Goal: Task Accomplishment & Management: Complete application form

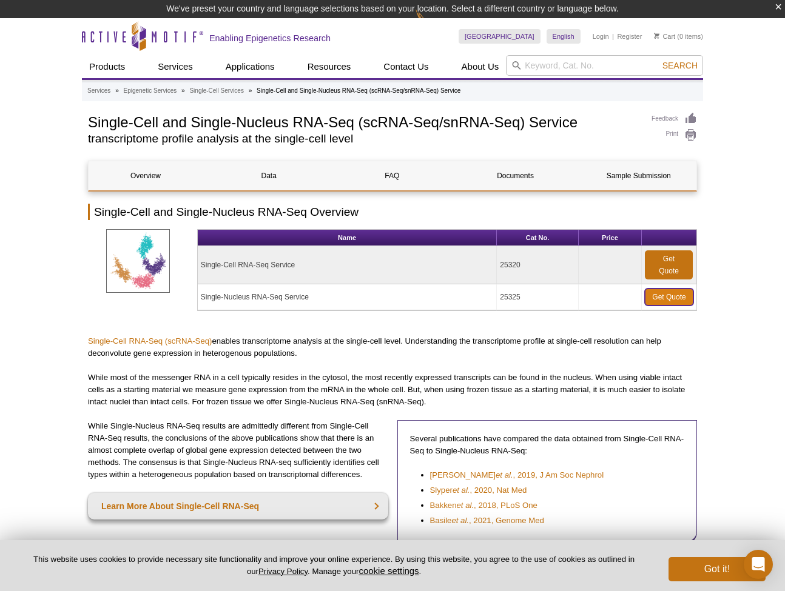
click at [669, 295] on link "Get Quote" at bounding box center [669, 297] width 49 height 17
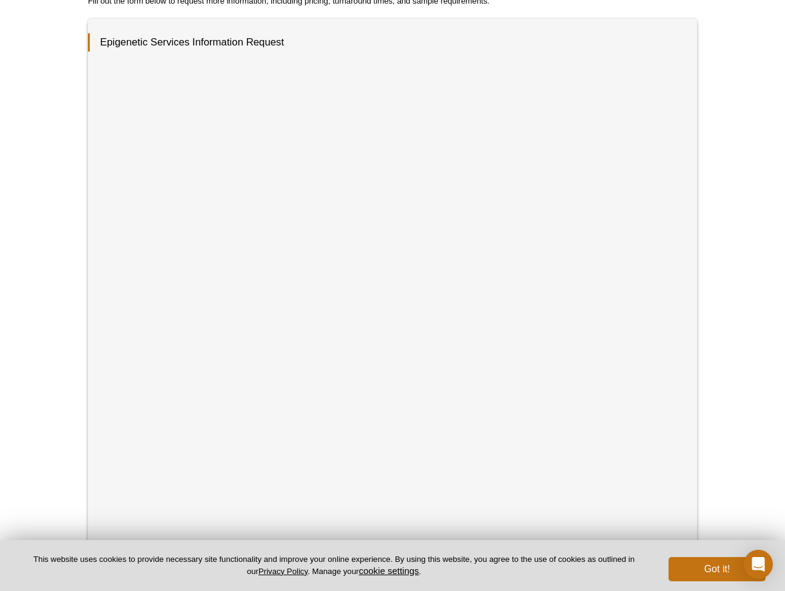
scroll to position [172, 0]
